Goal: Task Accomplishment & Management: Complete application form

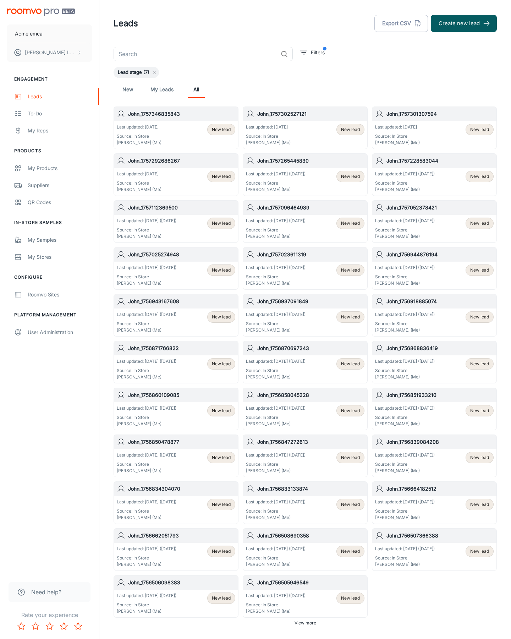
click at [464, 23] on button "Create new lead" at bounding box center [464, 23] width 66 height 17
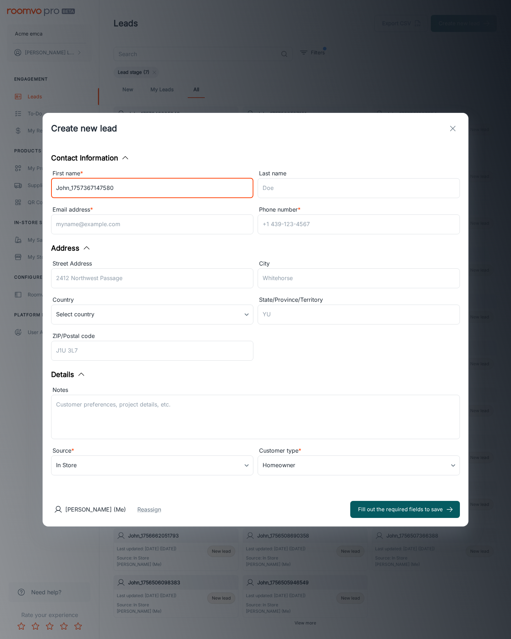
type input "John_1757367147580"
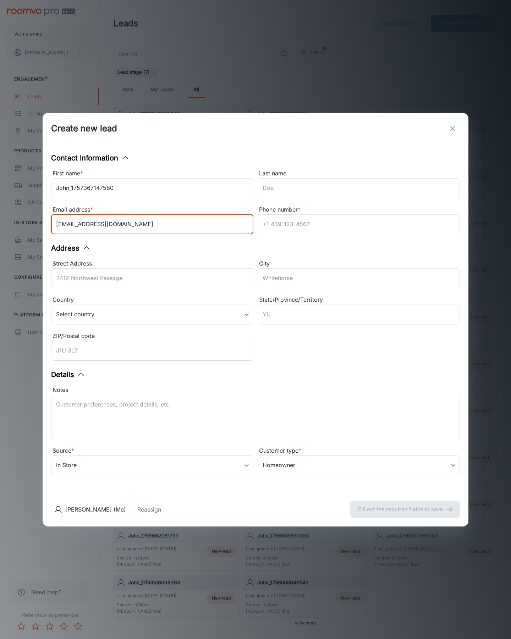
type input "[EMAIL_ADDRESS][DOMAIN_NAME]"
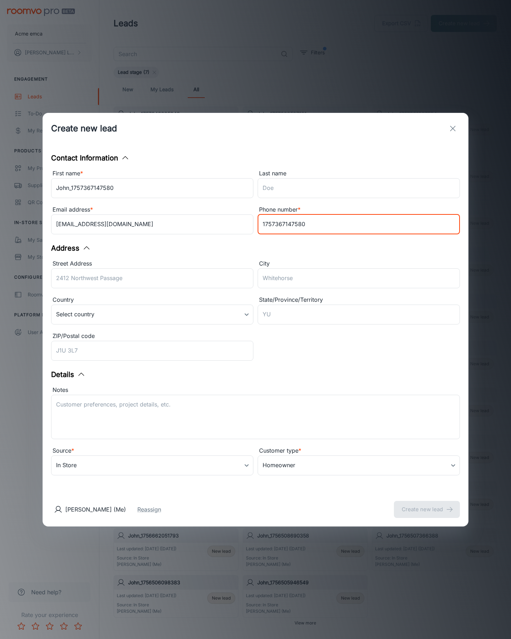
type input "1757367147580"
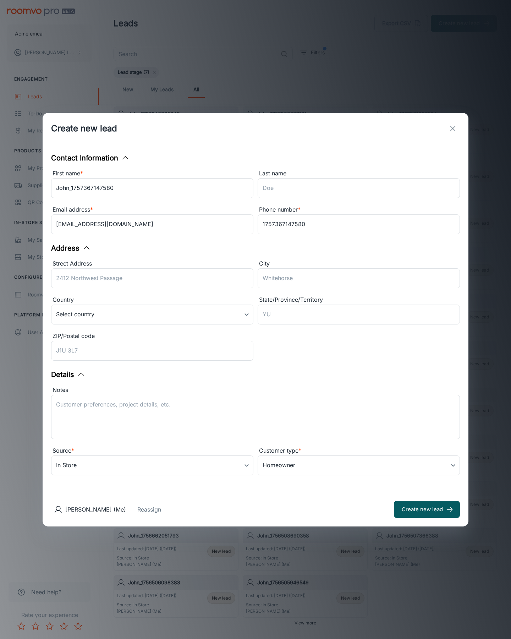
click at [427, 509] on button "Create new lead" at bounding box center [427, 509] width 66 height 17
